Goal: Transaction & Acquisition: Purchase product/service

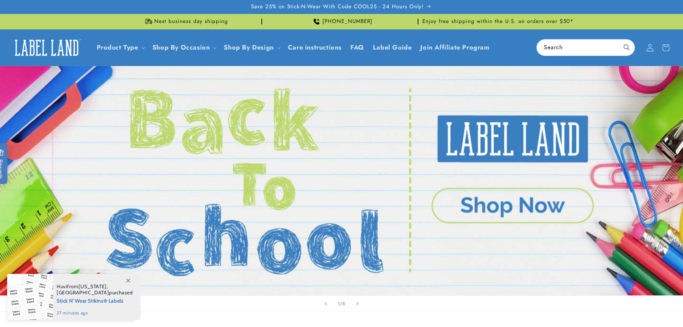
click at [651, 50] on icon at bounding box center [650, 48] width 8 height 8
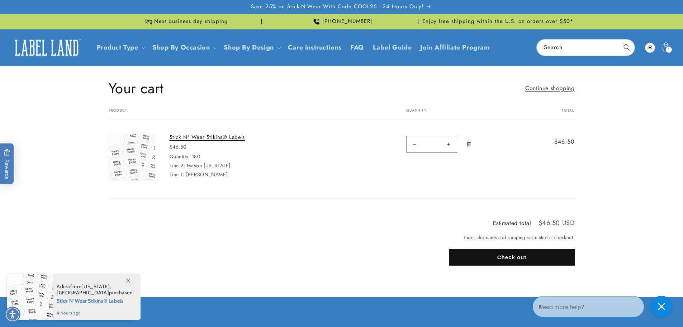
click at [207, 137] on link "Stick N' Wear Stikins® Labels" at bounding box center [224, 137] width 108 height 7
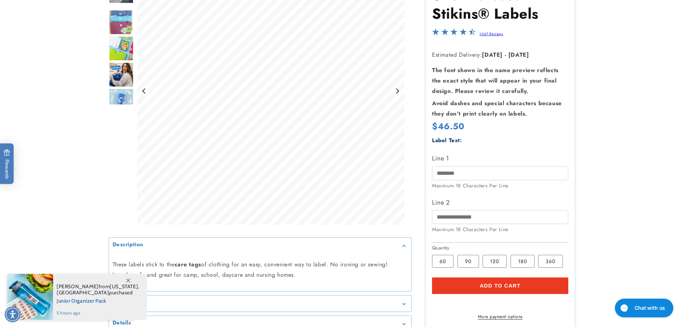
scroll to position [144, 0]
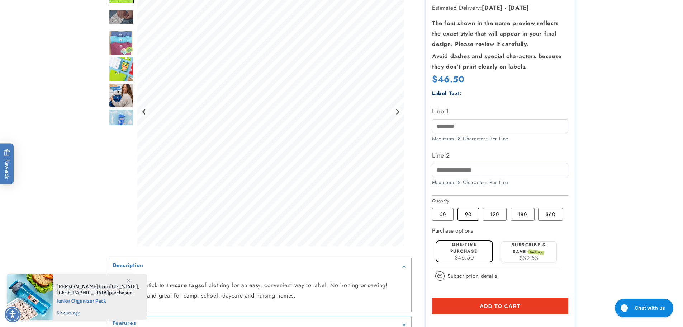
click at [468, 216] on label "90 Variant sold out or unavailable" at bounding box center [469, 214] width 22 height 13
click at [454, 254] on label "One-time purchase" at bounding box center [464, 247] width 27 height 13
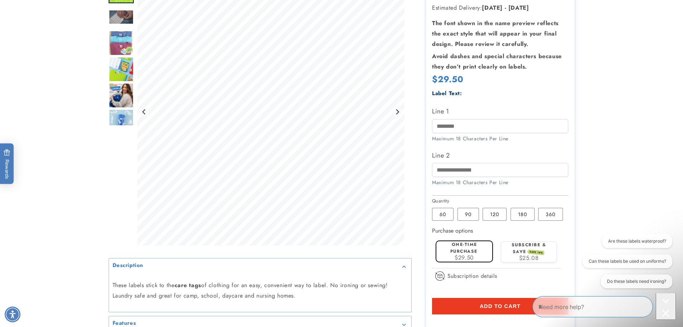
click at [500, 307] on span "Add to cart" at bounding box center [500, 306] width 41 height 6
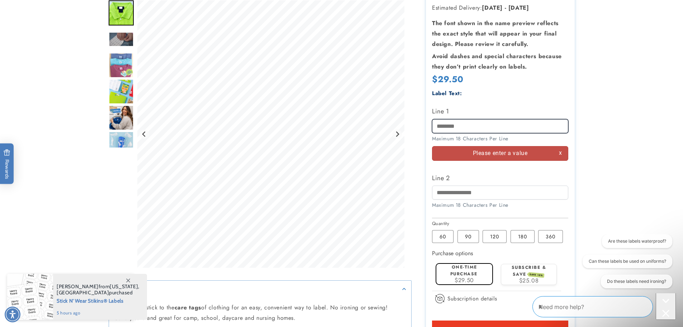
click at [446, 125] on input "Line 1" at bounding box center [500, 126] width 136 height 14
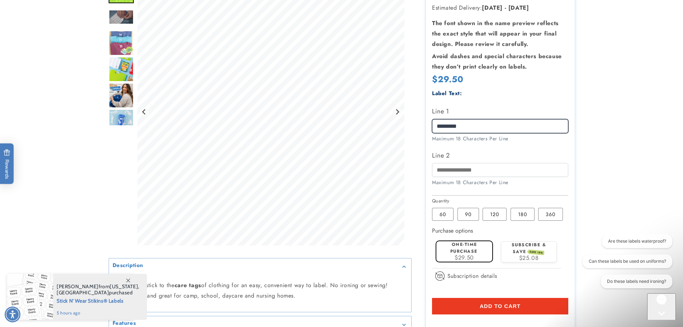
type input "*********"
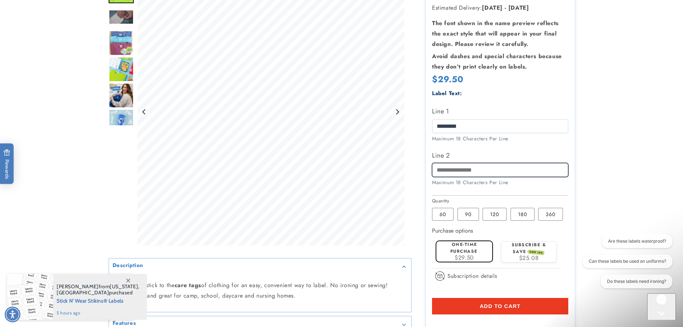
click at [458, 175] on input "Line 2" at bounding box center [500, 170] width 136 height 14
type input "*****"
click at [563, 305] on button "Add to cart" at bounding box center [500, 306] width 136 height 17
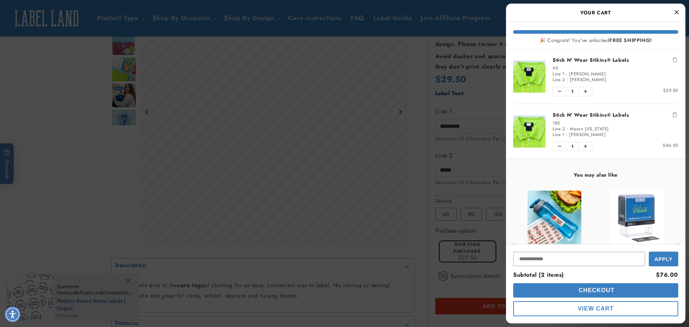
drag, startPoint x: 252, startPoint y: 54, endPoint x: 124, endPoint y: 198, distance: 192.6
click at [255, 54] on div at bounding box center [344, 163] width 689 height 327
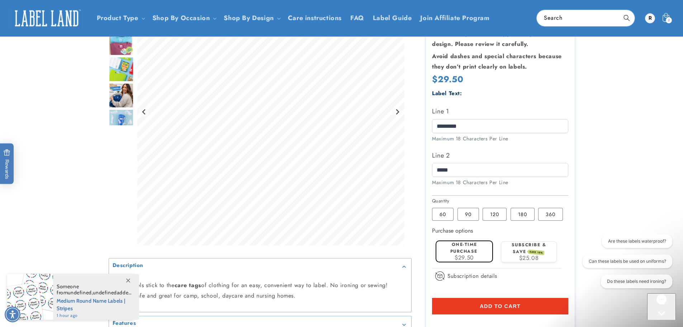
click at [23, 111] on product-info at bounding box center [341, 149] width 683 height 453
click at [663, 15] on icon at bounding box center [666, 18] width 17 height 17
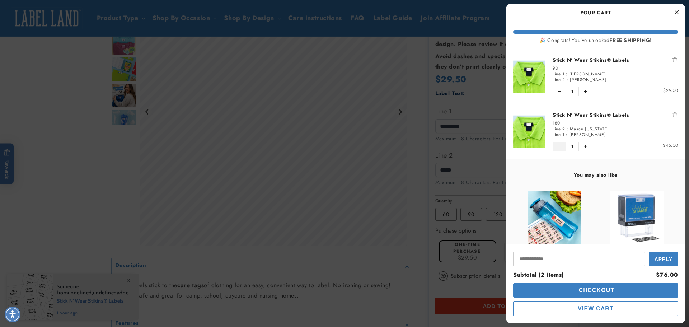
click at [559, 145] on icon "Decrease quantity of Stick N' Wear Stikins® Labels" at bounding box center [559, 146] width 3 height 4
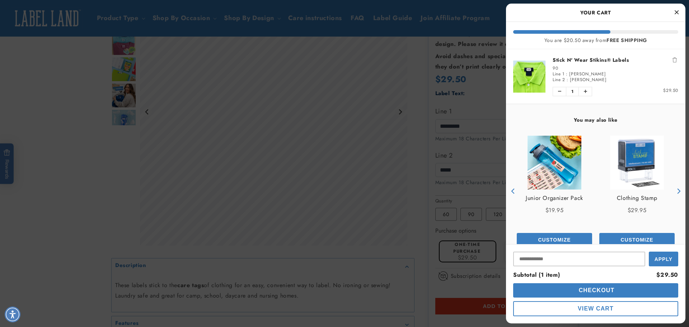
scroll to position [17, 0]
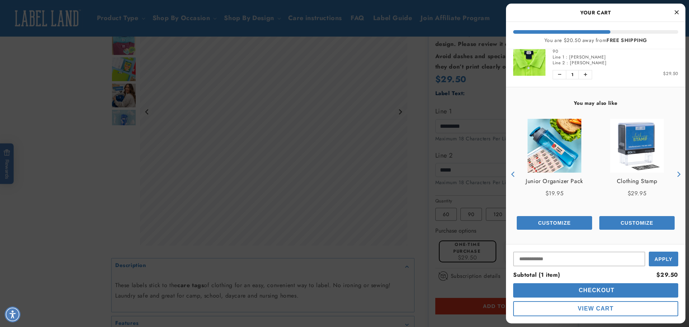
click at [600, 290] on span "Checkout" at bounding box center [596, 290] width 38 height 6
